Goal: Task Accomplishment & Management: Complete application form

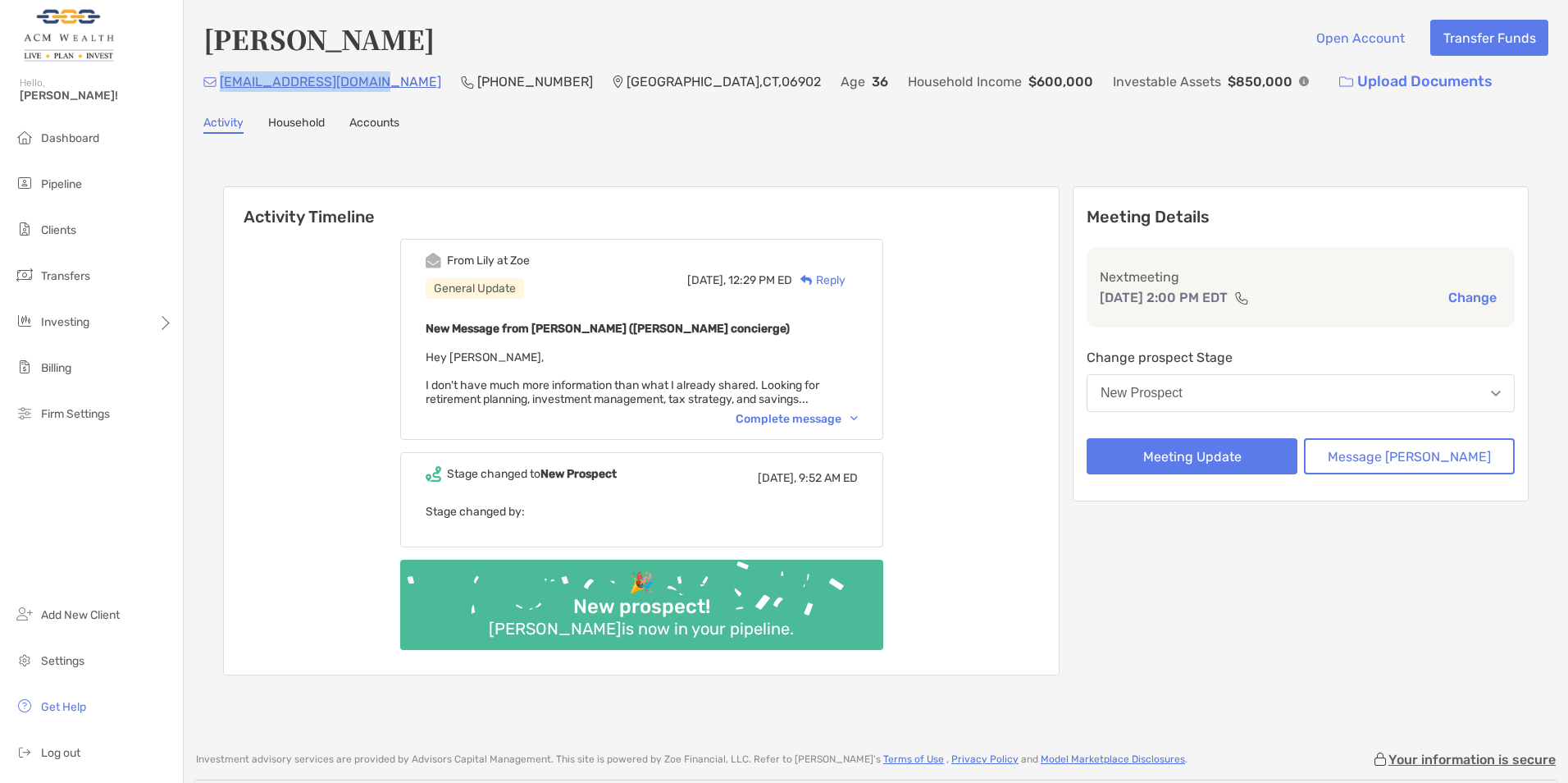
click at [348, 214] on h6 "Activity Timeline" at bounding box center [641, 206] width 835 height 39
click at [800, 419] on div "Complete message" at bounding box center [797, 418] width 122 height 14
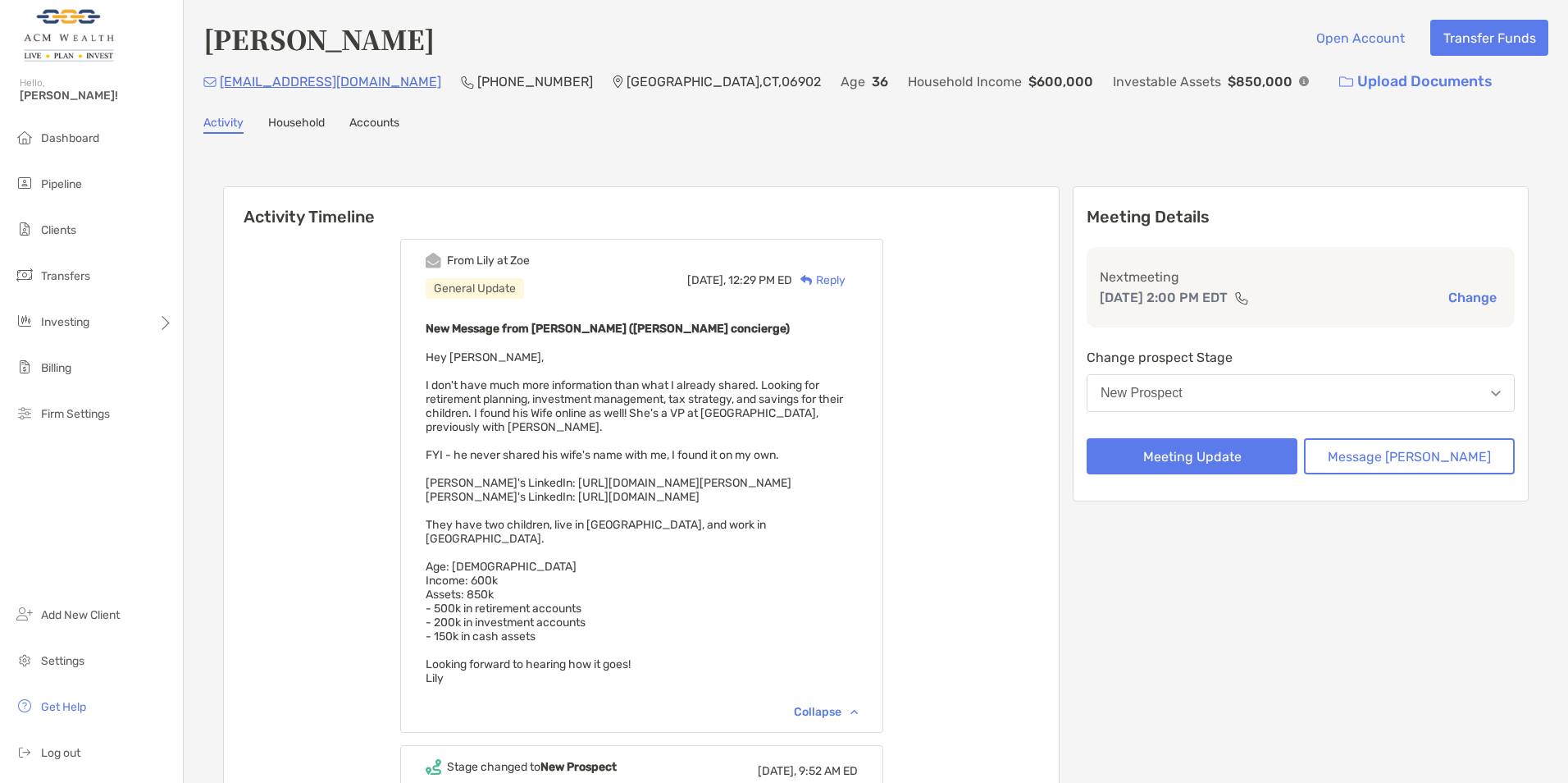
click at [211, 164] on div "Activity Timeline From [PERSON_NAME] at [PERSON_NAME] General Update [DATE], 12…" at bounding box center [876, 579] width 1345 height 858
click at [1182, 392] on div "New Prospect" at bounding box center [1141, 393] width 82 height 15
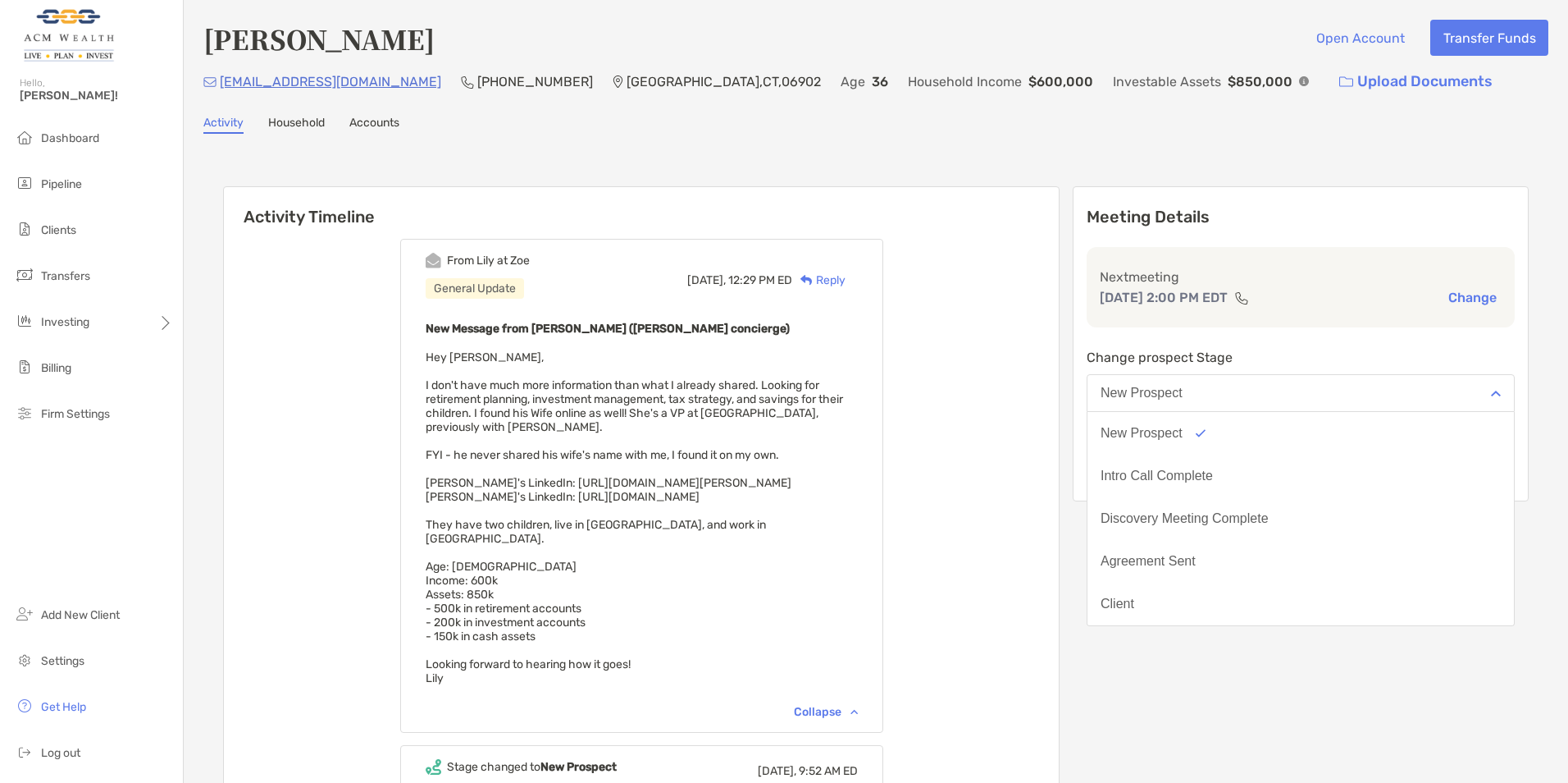
click at [1059, 347] on div "From [PERSON_NAME] at Zoe General Update [DATE], 12:29 PM ED Reply New Message …" at bounding box center [641, 597] width 835 height 741
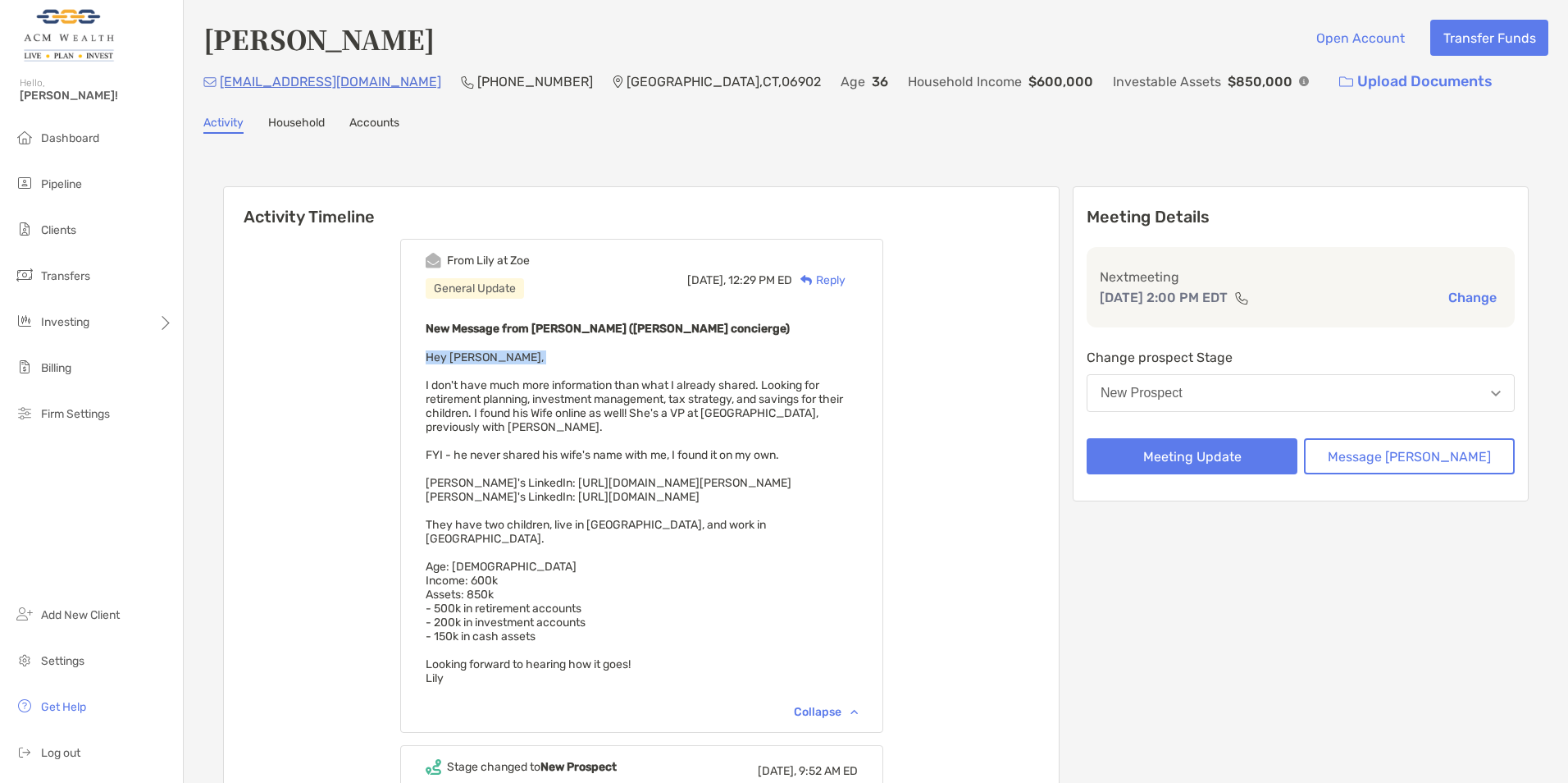
click at [1059, 347] on div "From [PERSON_NAME] at Zoe General Update [DATE], 12:29 PM ED Reply New Message …" at bounding box center [641, 597] width 835 height 741
click at [1215, 450] on button "Meeting Update" at bounding box center [1191, 456] width 210 height 36
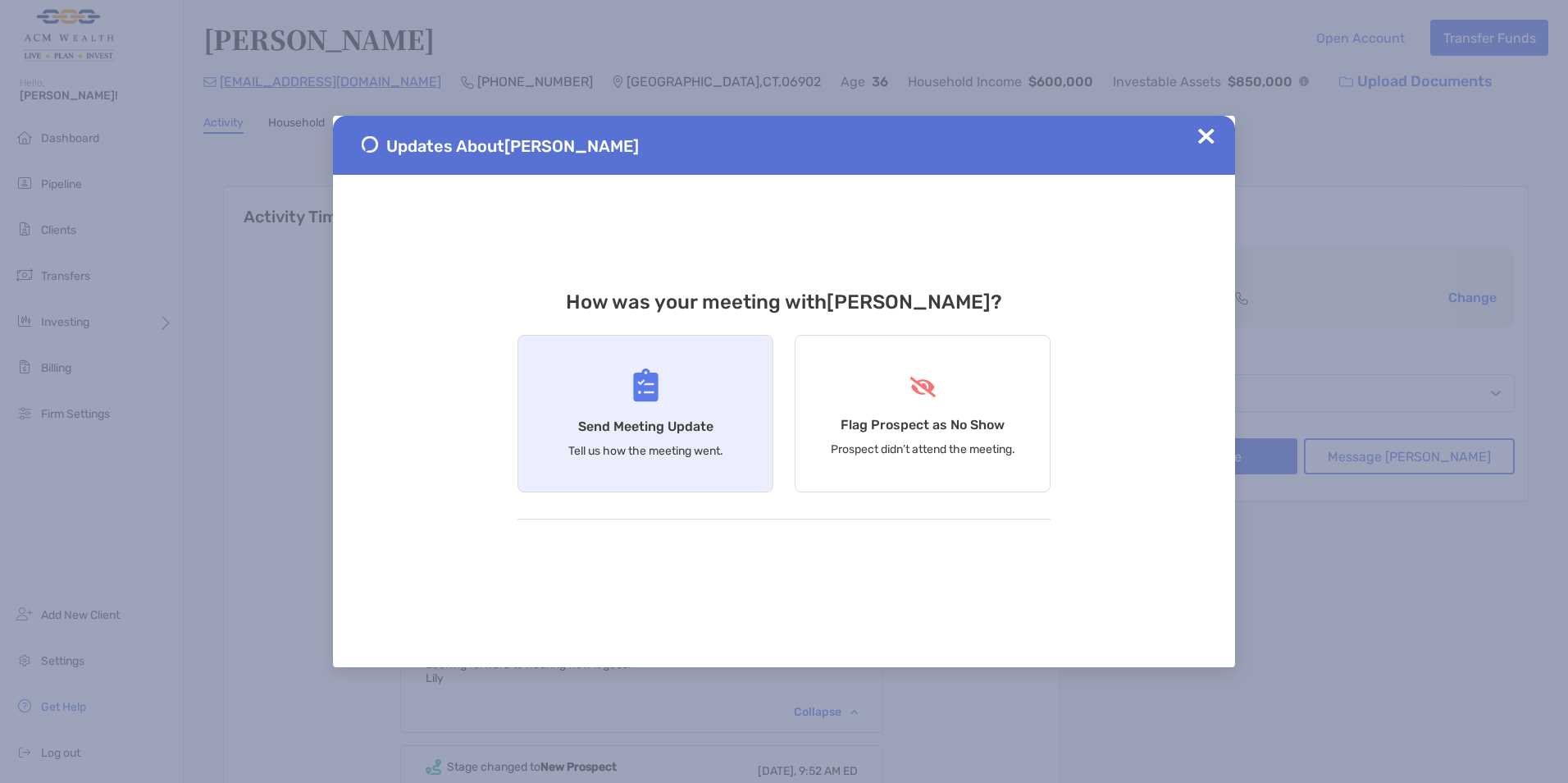
click at [644, 398] on img at bounding box center [645, 385] width 26 height 33
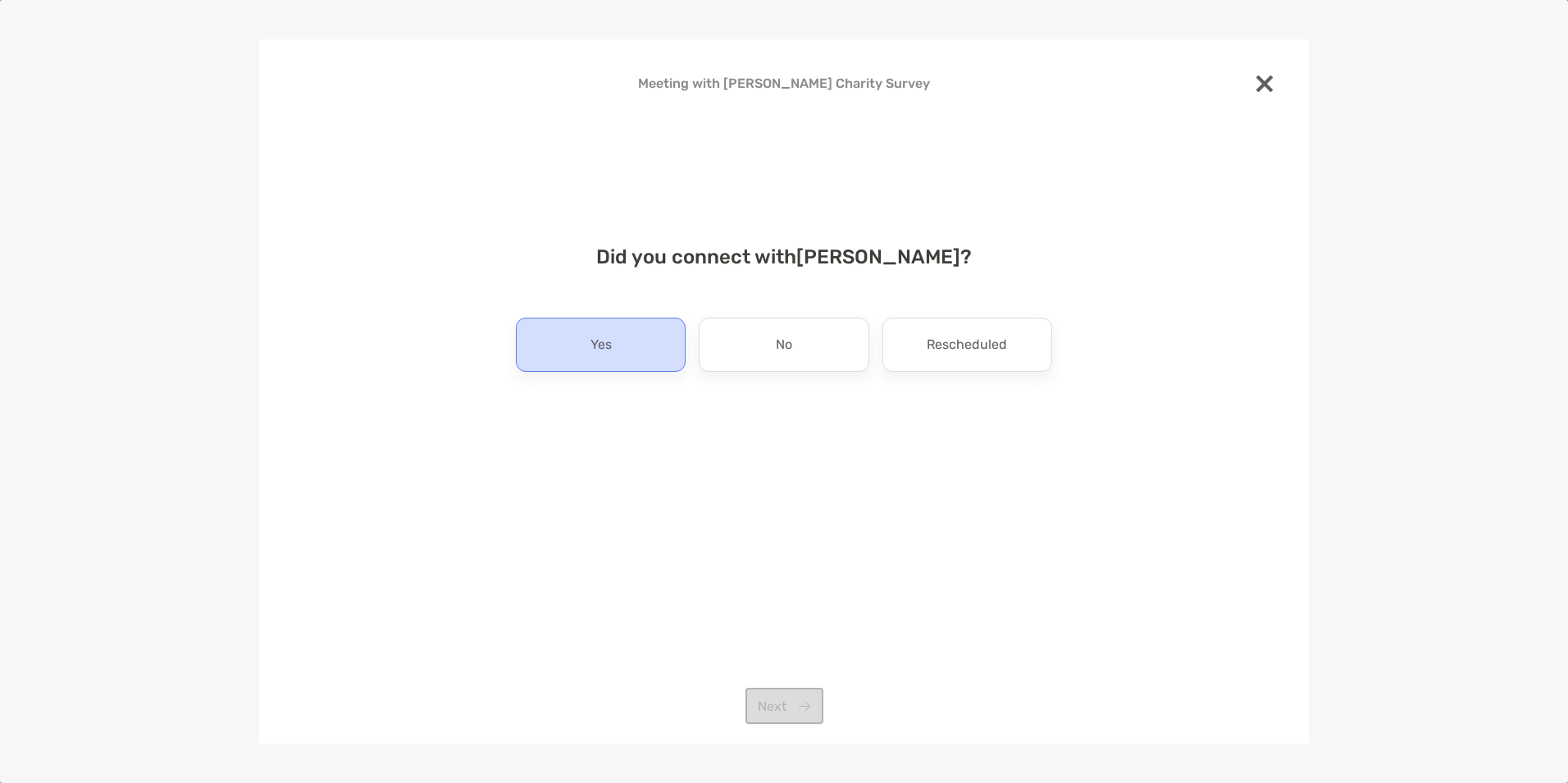
click at [623, 352] on div "Yes" at bounding box center [601, 344] width 169 height 54
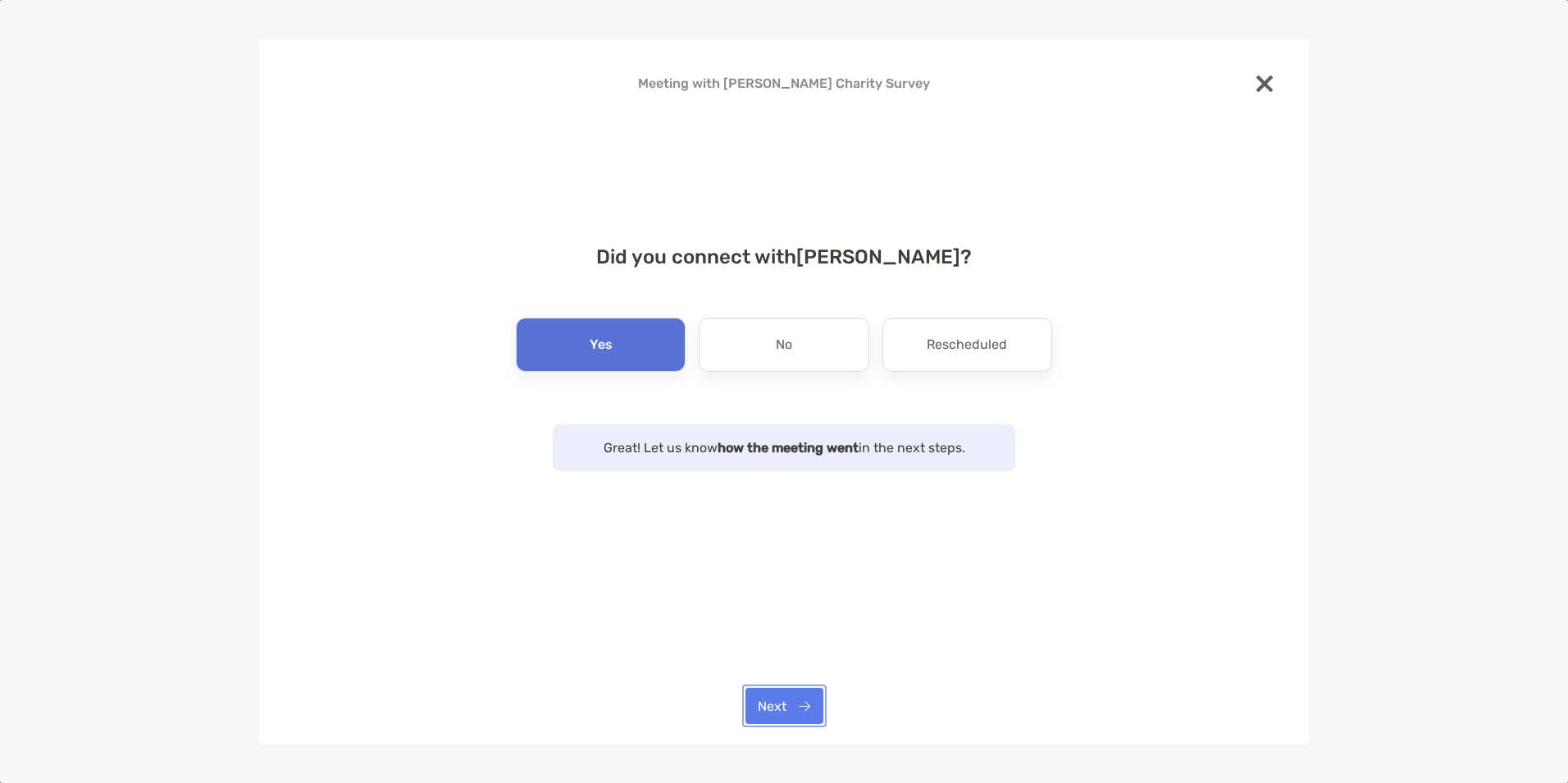
click at [777, 695] on button "Next" at bounding box center [784, 706] width 78 height 36
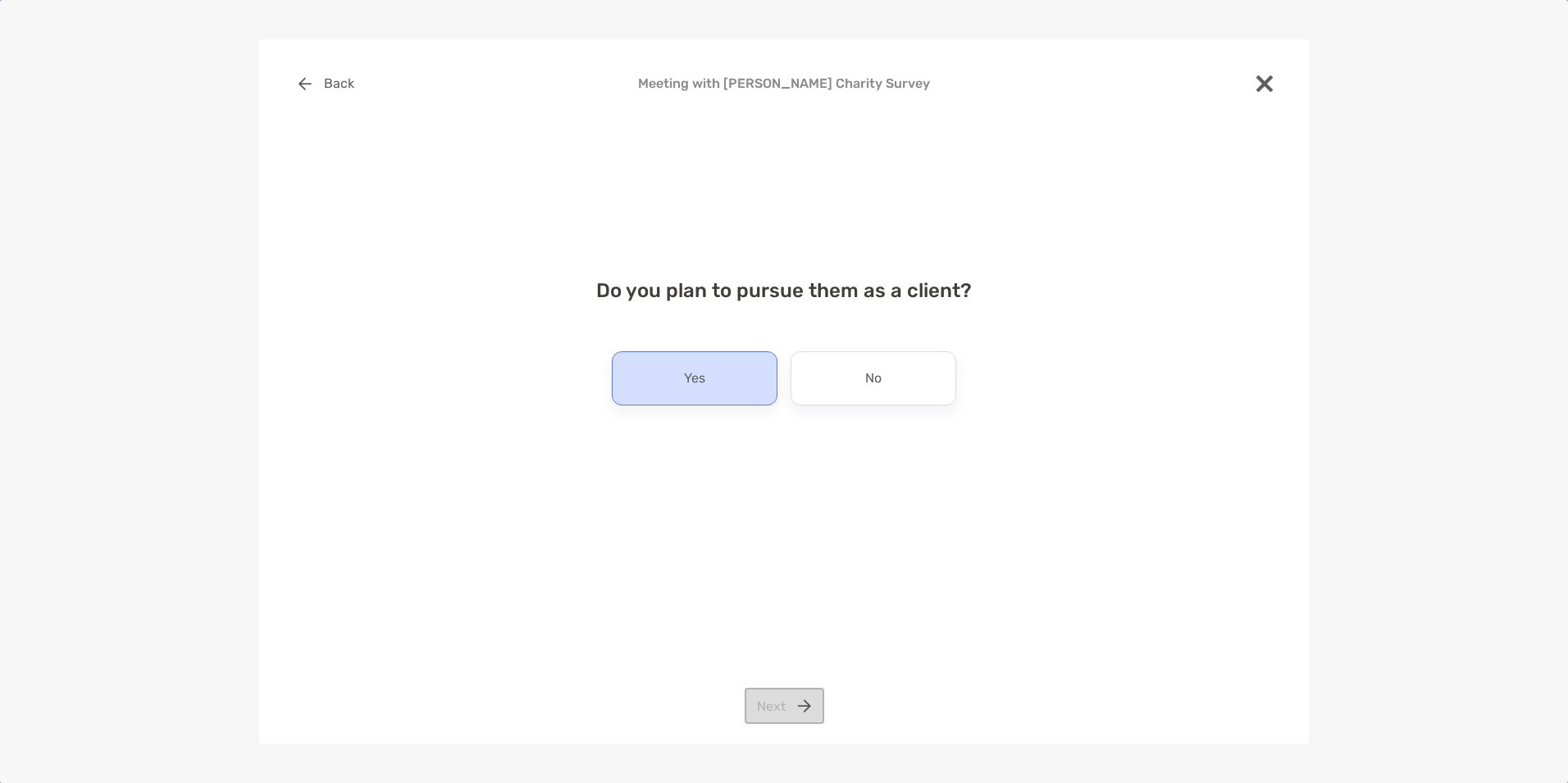
click at [703, 394] on div "Yes" at bounding box center [695, 378] width 166 height 54
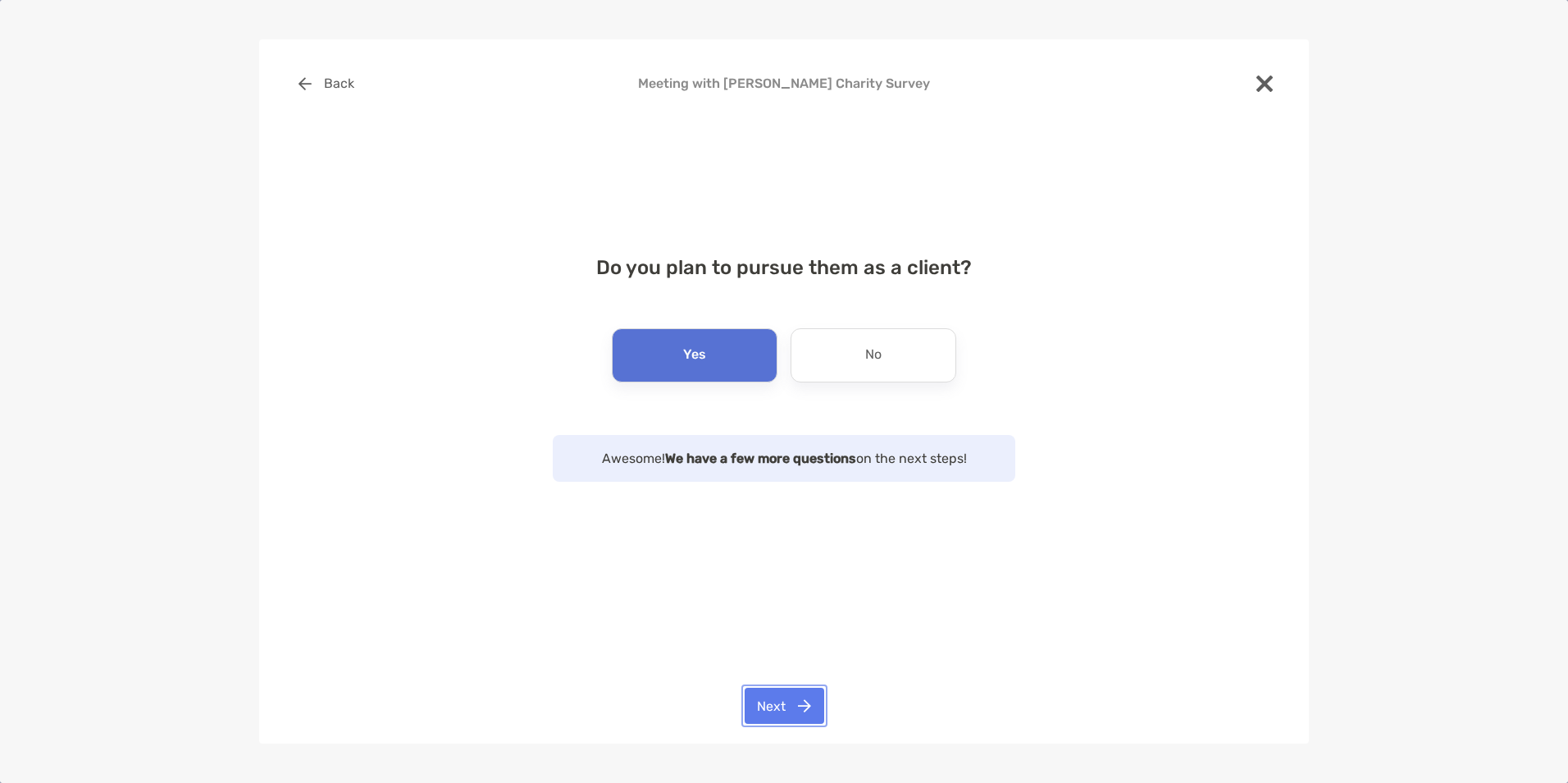
click at [784, 694] on button "Next" at bounding box center [784, 706] width 80 height 36
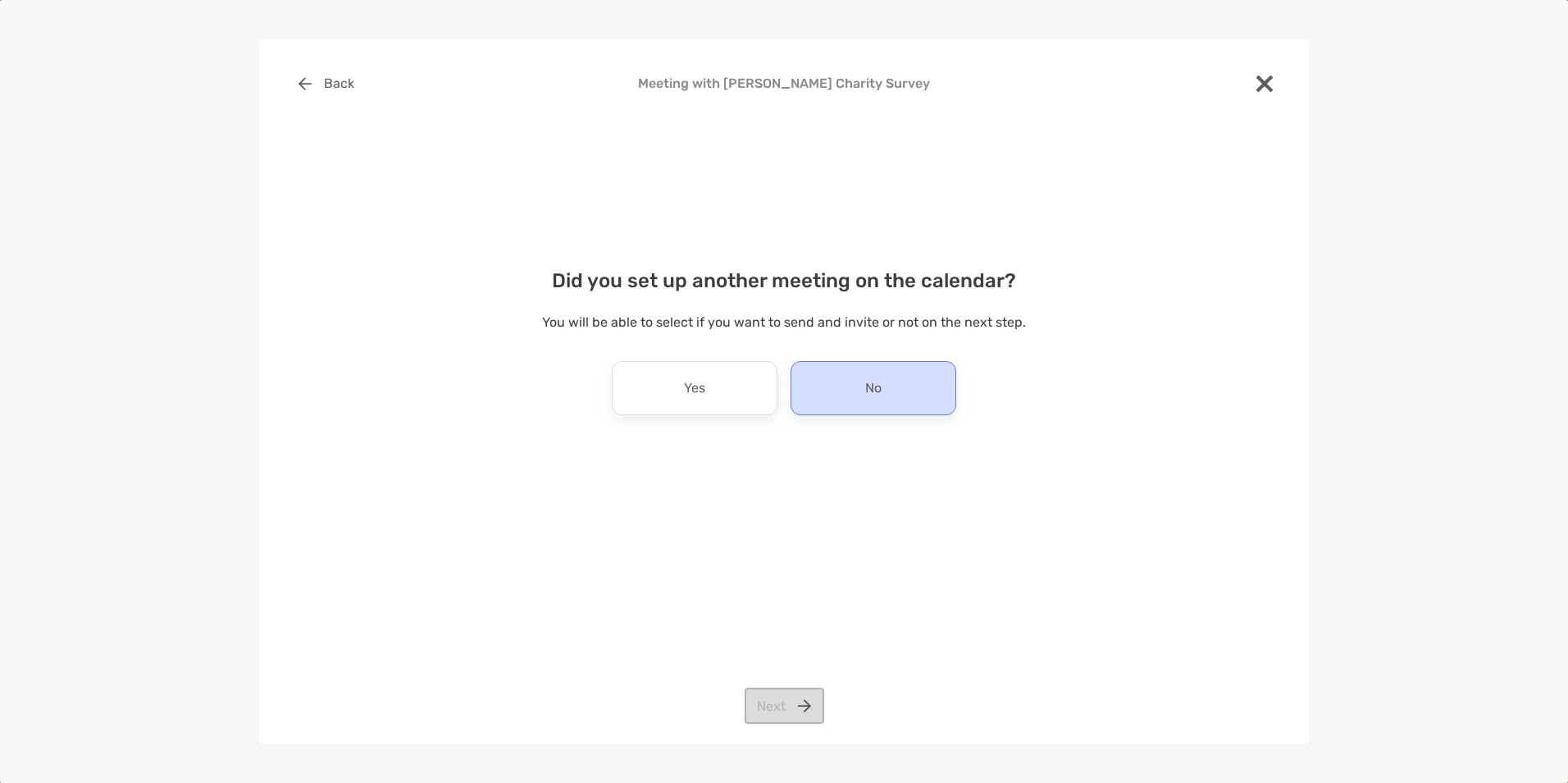
click at [854, 393] on div "No" at bounding box center [873, 388] width 166 height 54
click at [781, 699] on button "Next" at bounding box center [784, 706] width 80 height 36
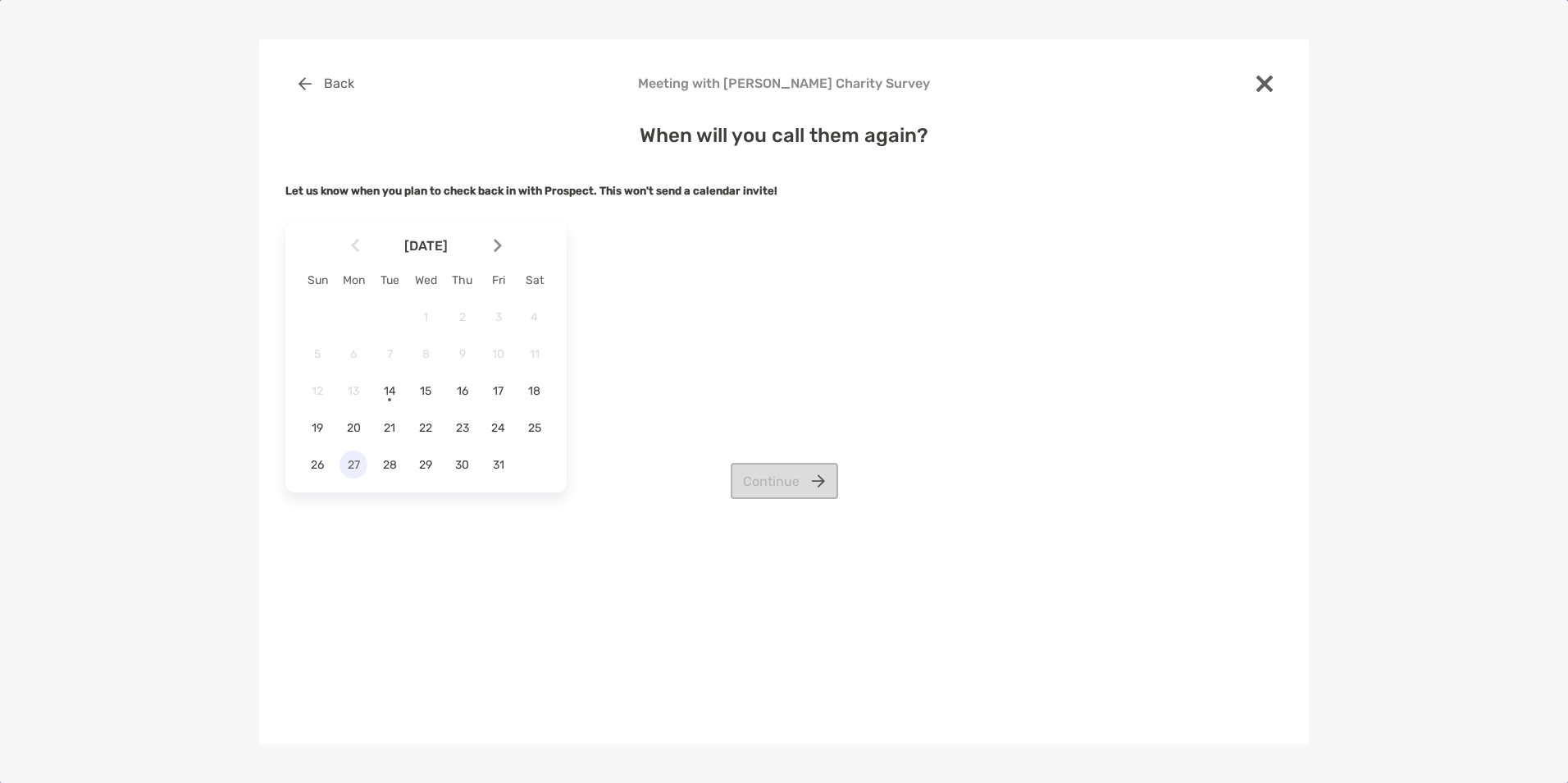
click at [355, 460] on span "27" at bounding box center [353, 465] width 28 height 14
click at [784, 476] on button "Continue" at bounding box center [784, 481] width 108 height 36
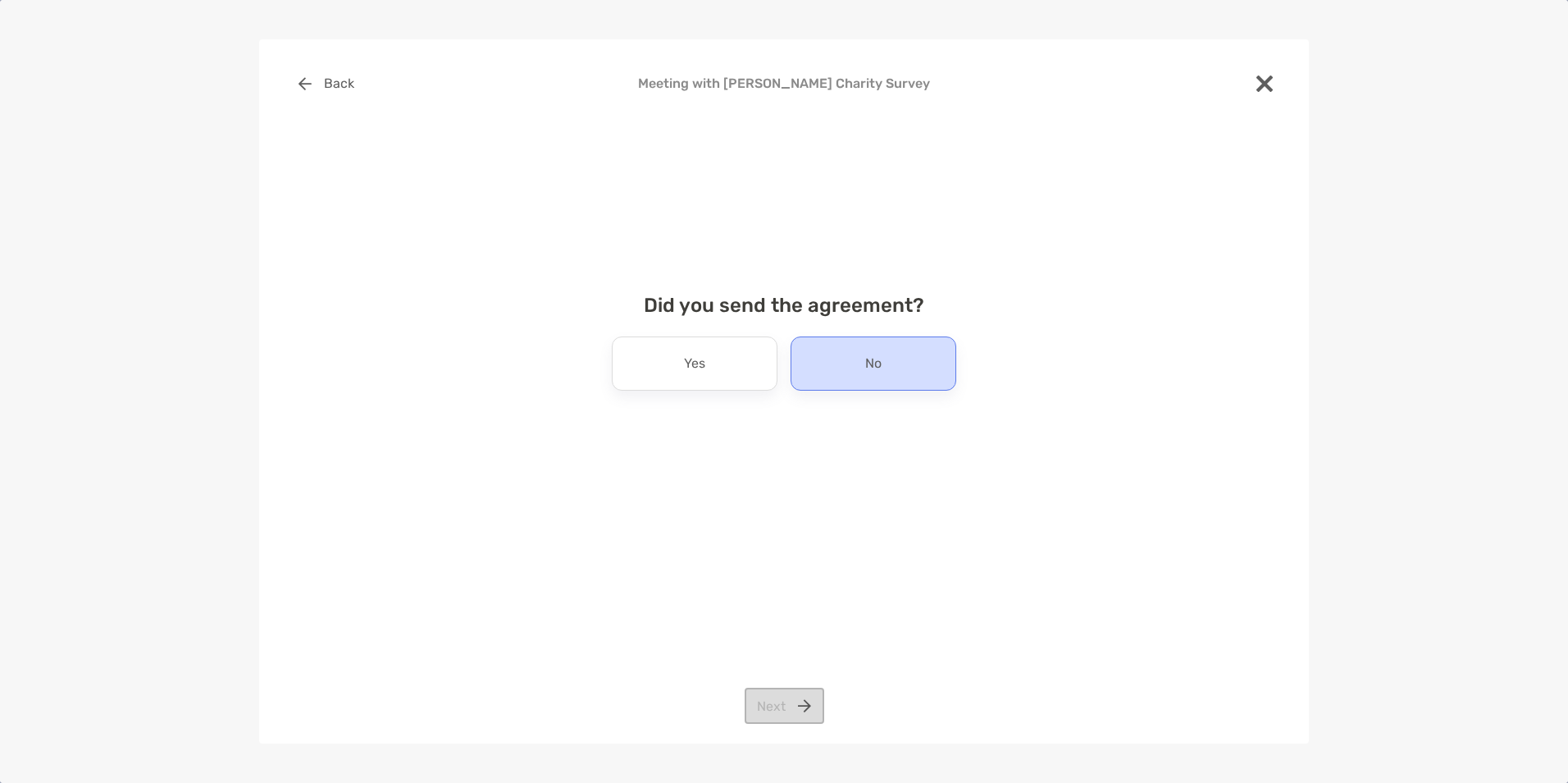
click at [849, 365] on div "No" at bounding box center [873, 363] width 166 height 54
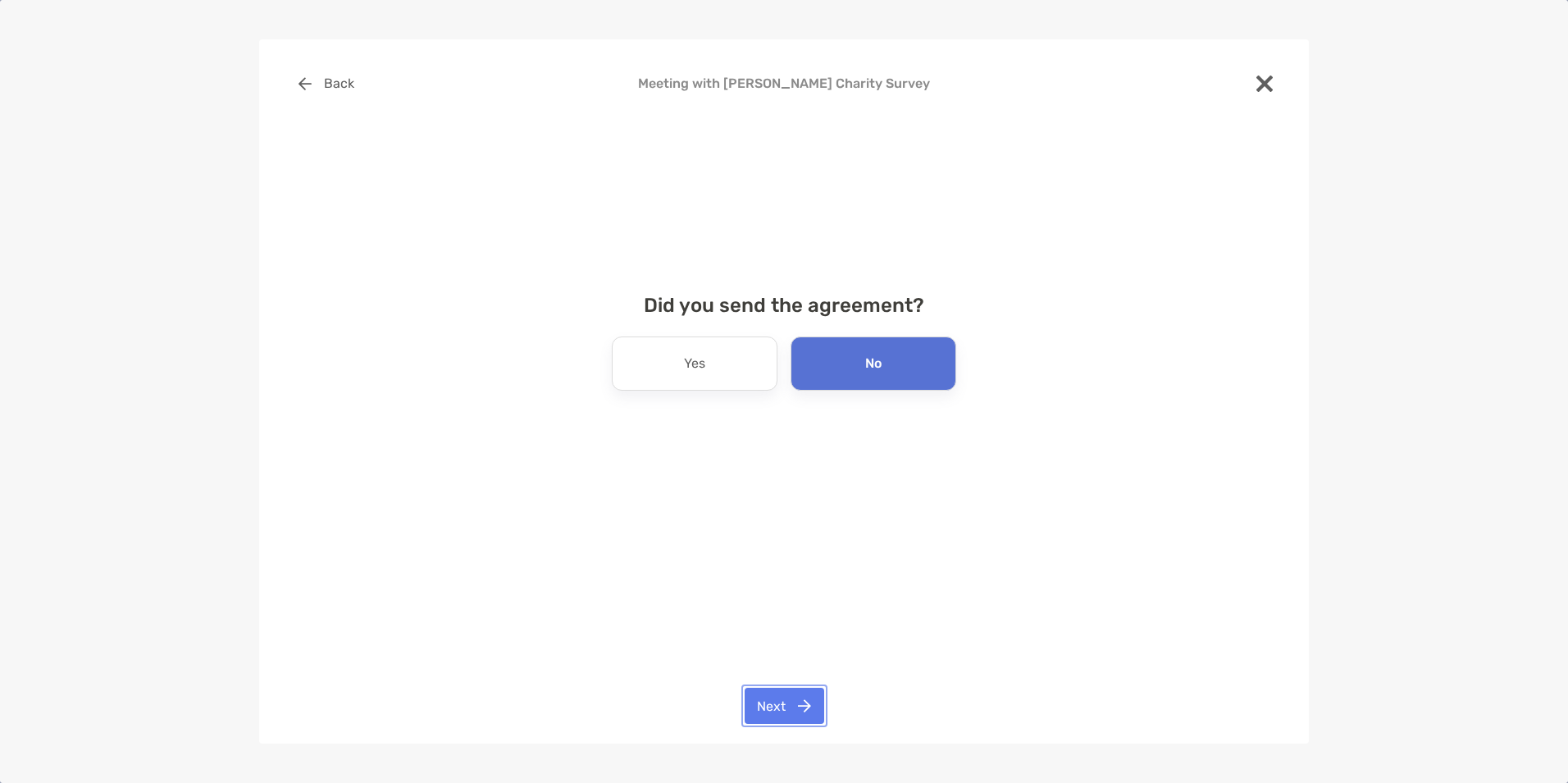
click at [775, 692] on button "Next" at bounding box center [784, 706] width 80 height 36
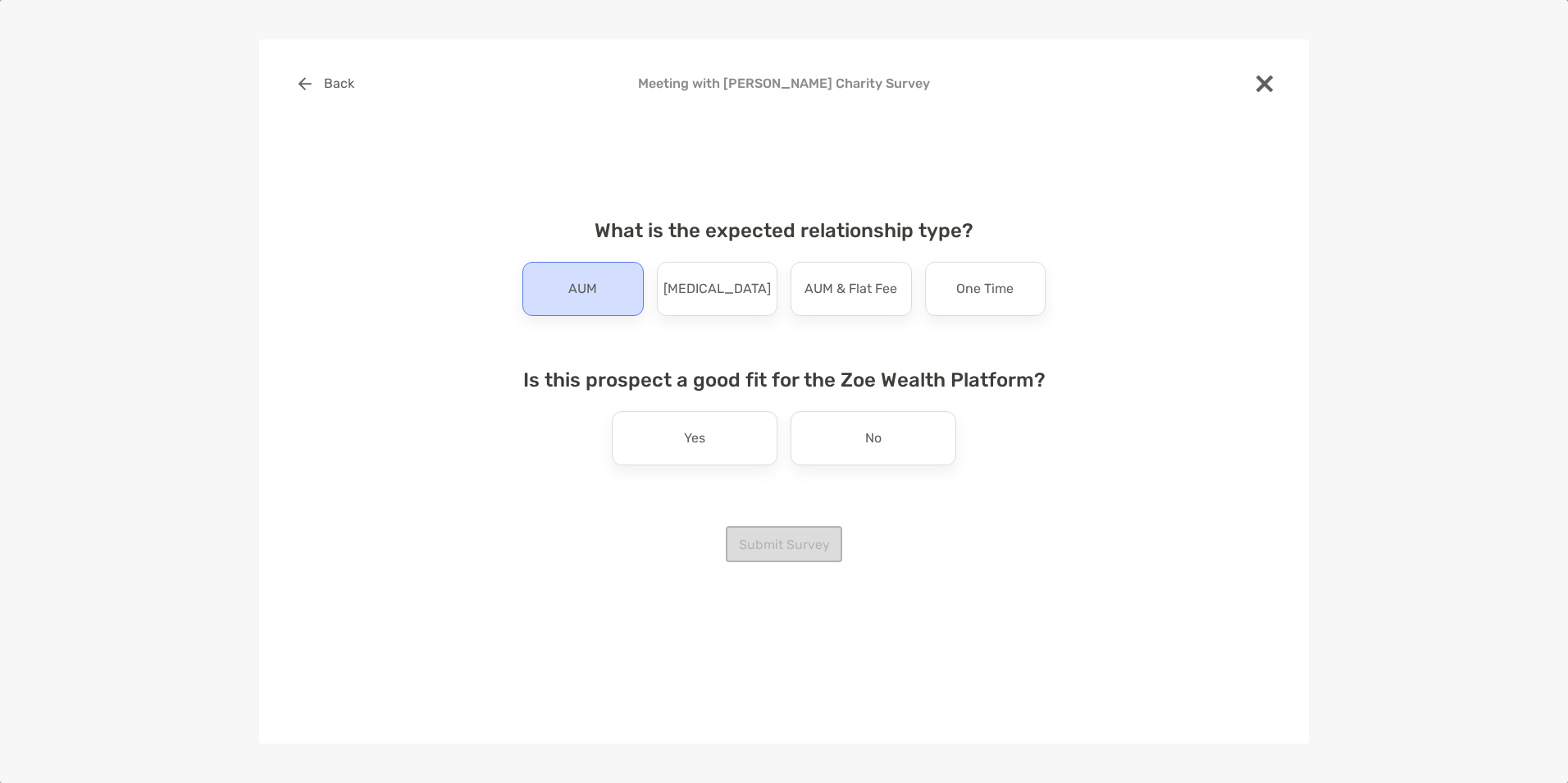
click at [599, 301] on div "AUM" at bounding box center [583, 289] width 121 height 54
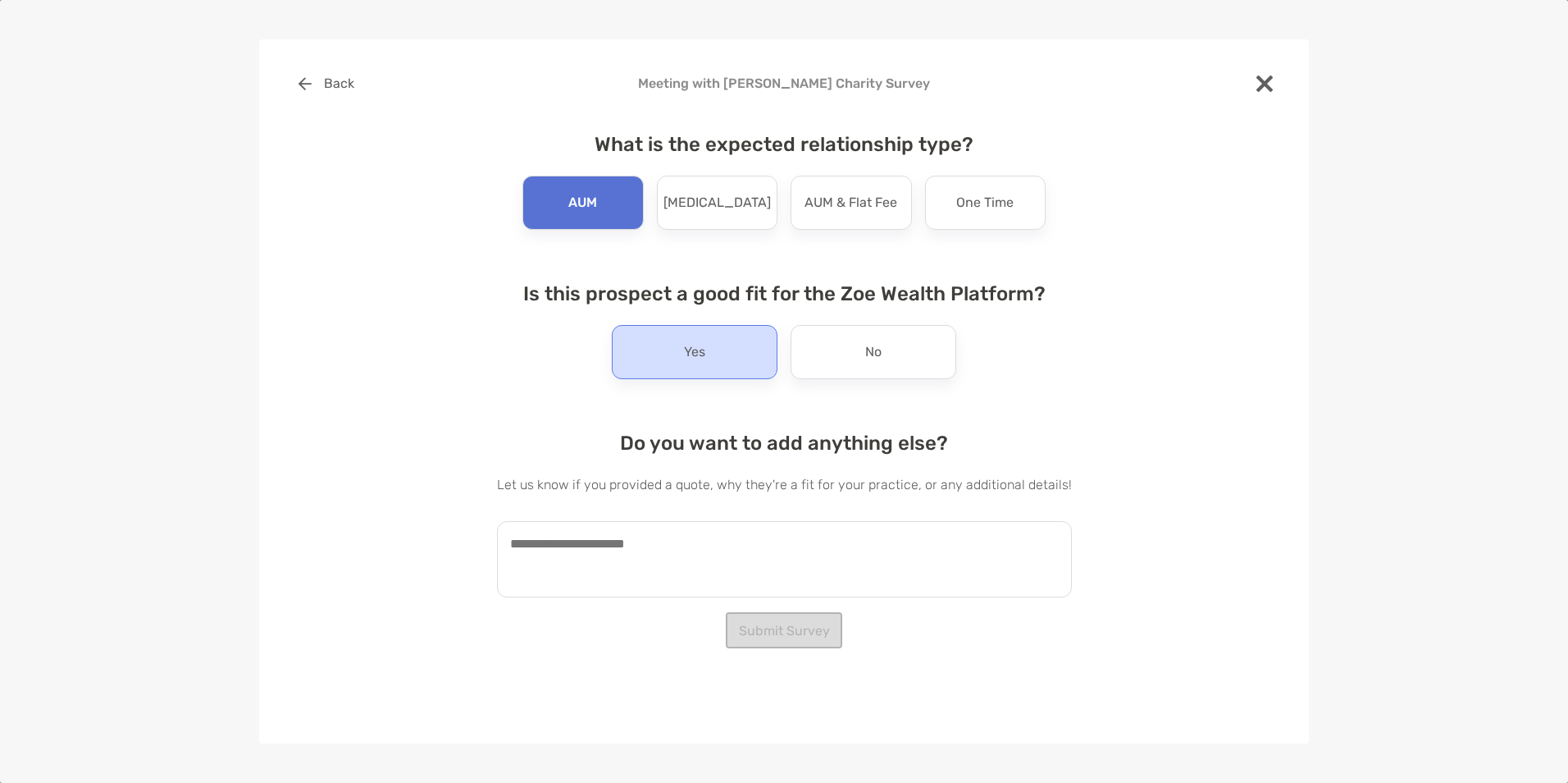
click at [685, 356] on p "Yes" at bounding box center [694, 352] width 21 height 27
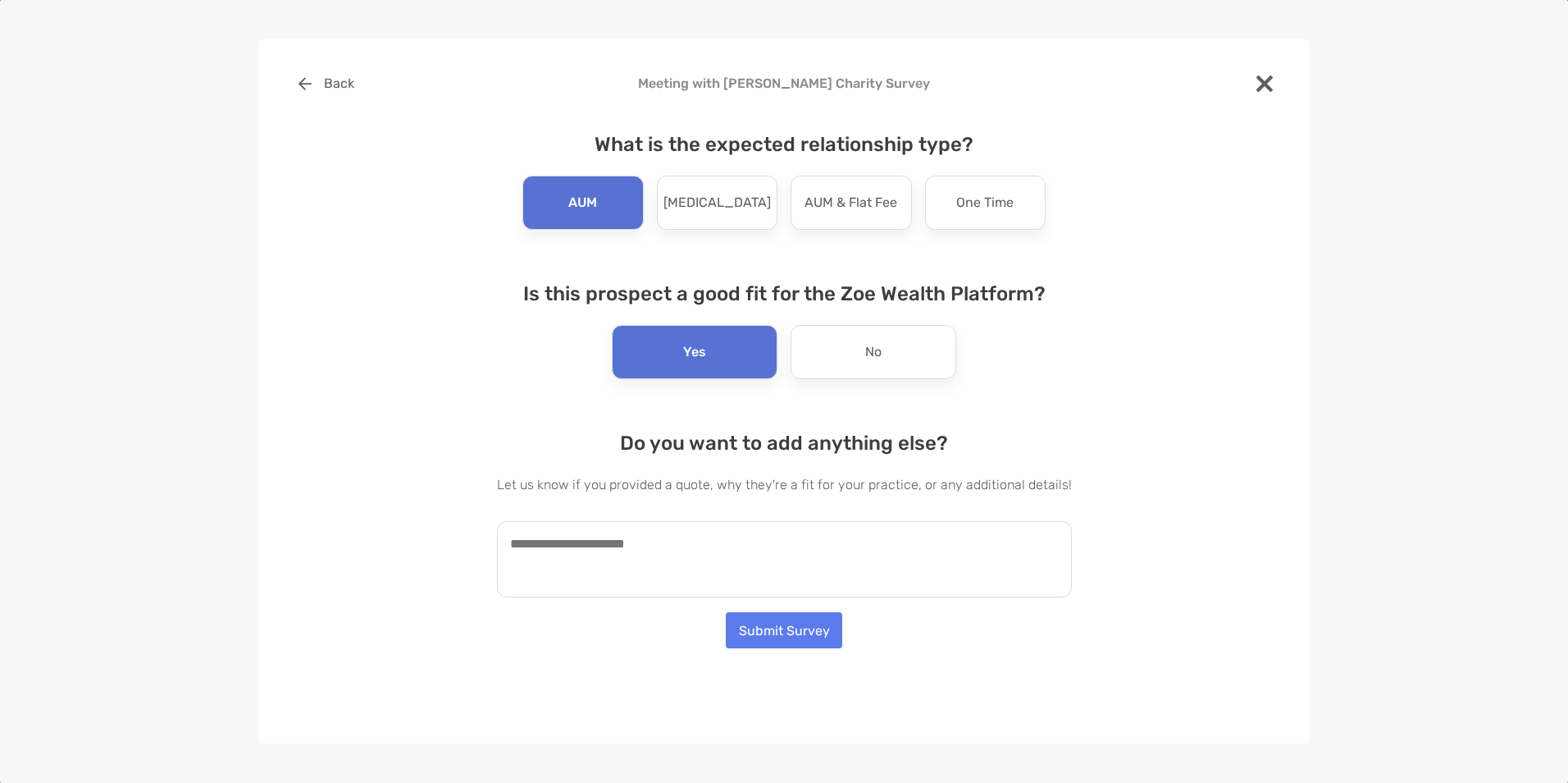
click at [615, 532] on textarea at bounding box center [784, 559] width 575 height 76
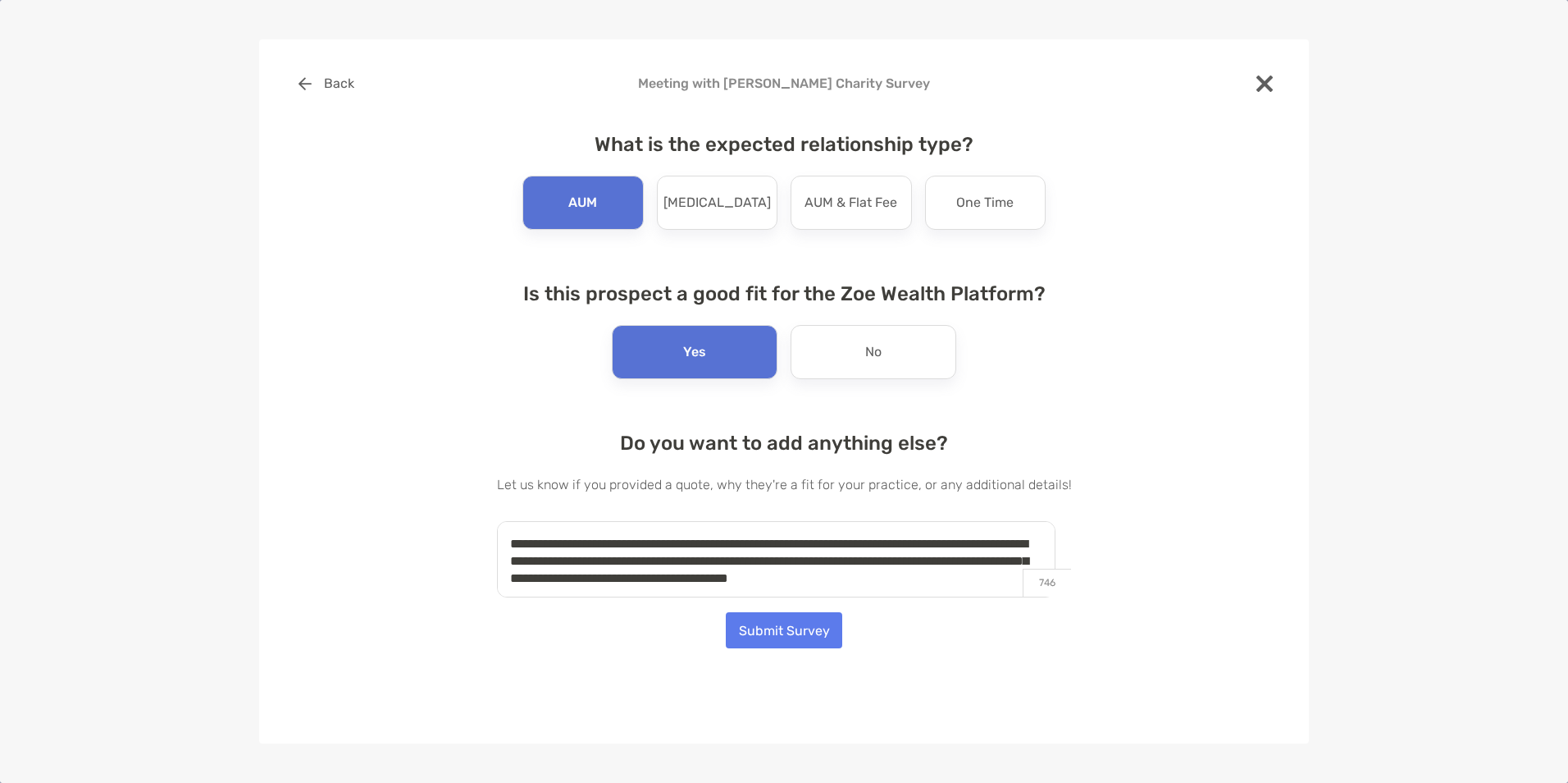
type textarea "**********"
click at [760, 631] on button "Submit Survey" at bounding box center [784, 631] width 116 height 36
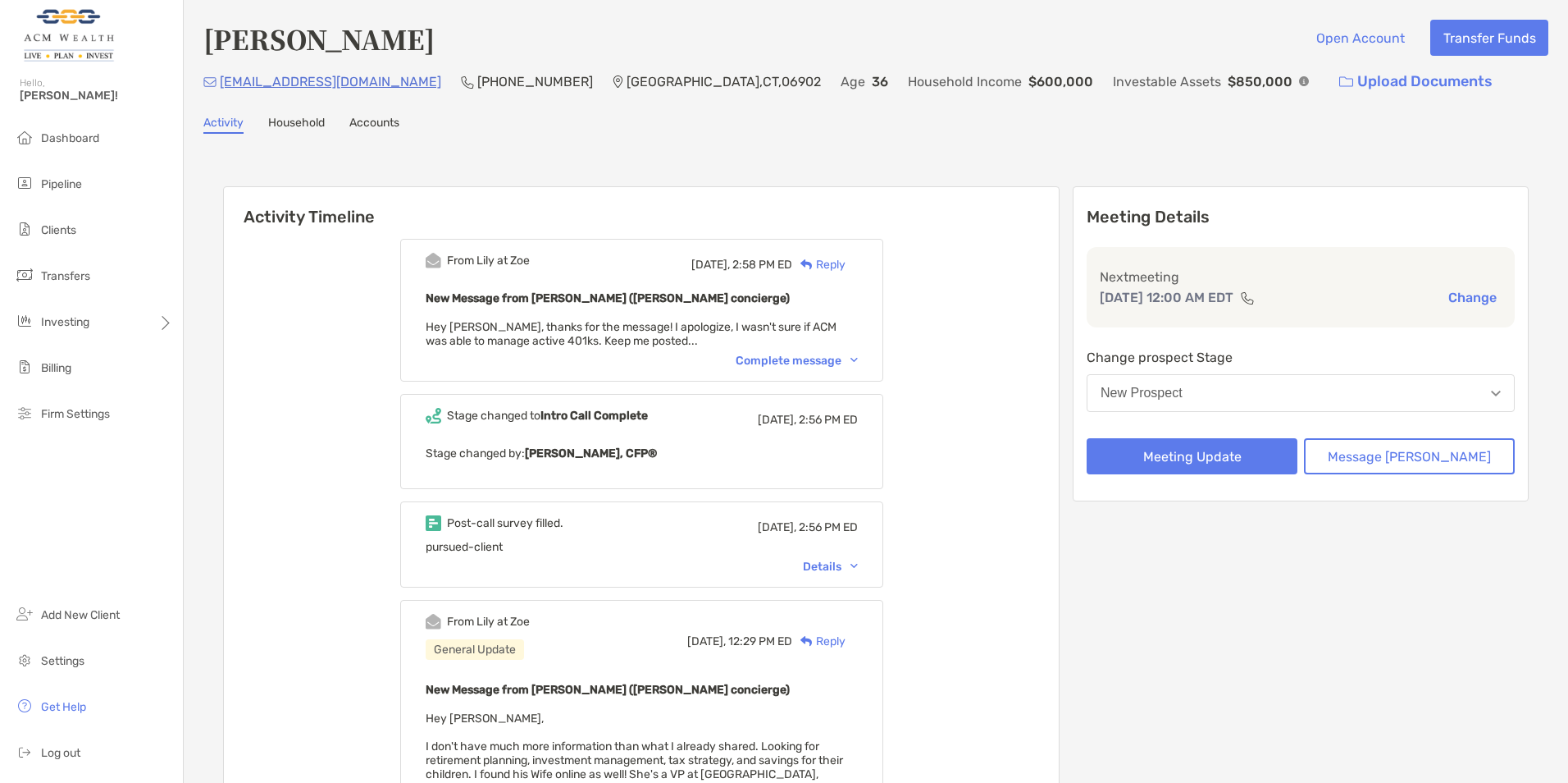
click at [801, 355] on div "Complete message" at bounding box center [797, 360] width 122 height 14
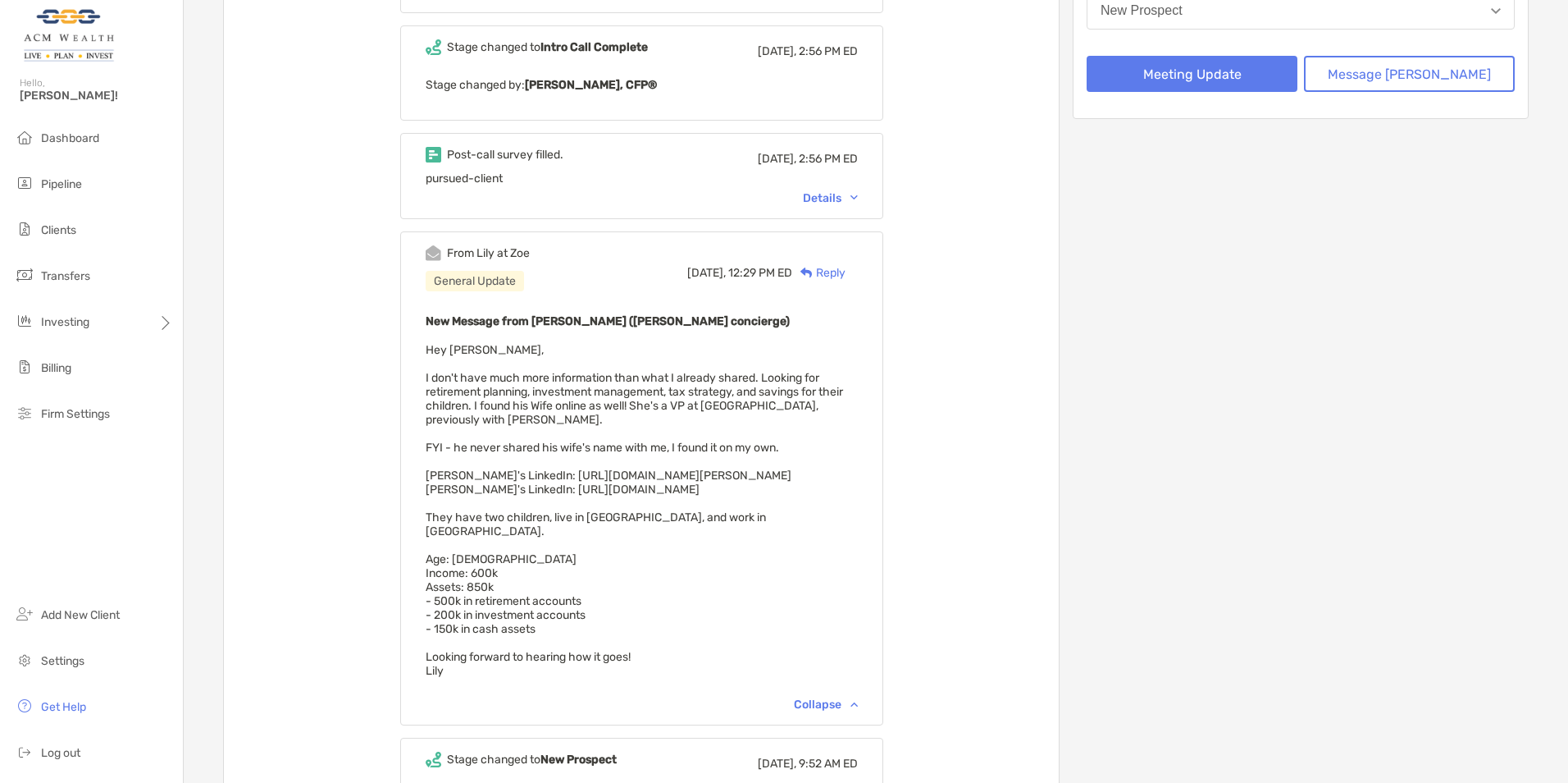
scroll to position [411, 0]
